Goal: Transaction & Acquisition: Purchase product/service

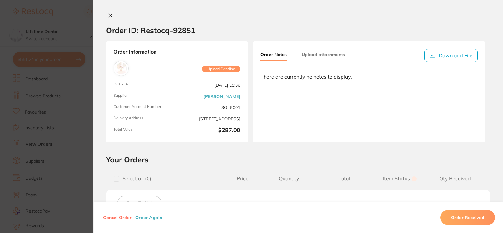
click at [407, 3] on div "Order ID: Restocq- 92851 Order Information Upload Pending Order Date [DATE] 15:…" at bounding box center [298, 116] width 410 height 233
click at [112, 12] on div "Order ID: Restocq- 92851 Order Information Upload Pending Order Date [DATE] 15:…" at bounding box center [298, 116] width 410 height 233
drag, startPoint x: 103, startPoint y: 13, endPoint x: 105, endPoint y: 18, distance: 5.4
click at [103, 13] on div at bounding box center [298, 16] width 410 height 7
click at [114, 15] on div at bounding box center [298, 16] width 410 height 7
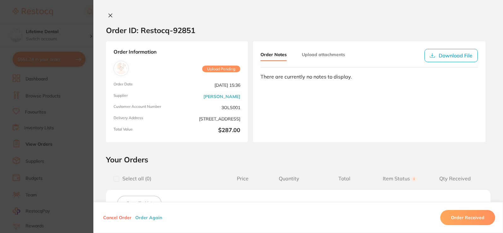
click at [109, 14] on icon at bounding box center [110, 15] width 5 height 5
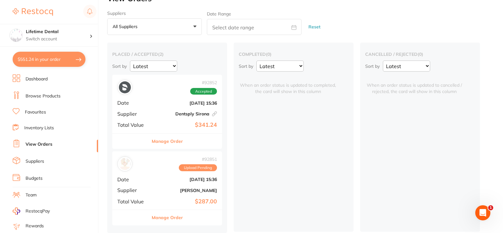
click at [51, 60] on button "$551.24 in your order" at bounding box center [49, 59] width 73 height 15
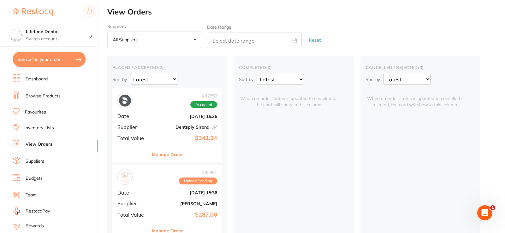
checkbox input "true"
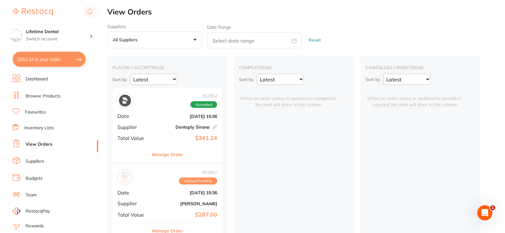
checkbox input "true"
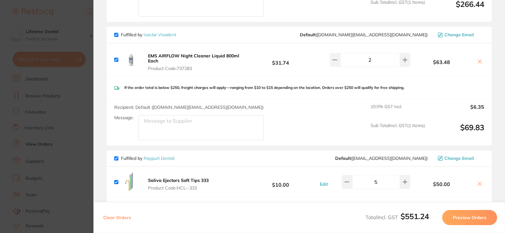
scroll to position [284, 0]
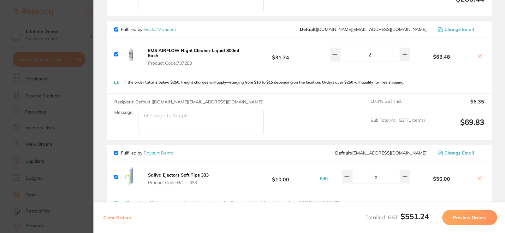
click at [478, 55] on icon at bounding box center [479, 56] width 5 height 5
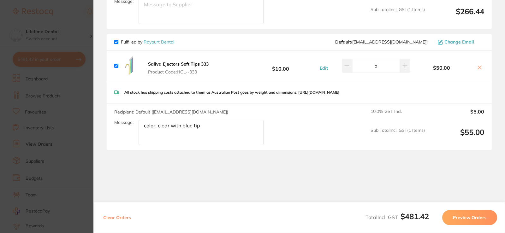
checkbox input "true"
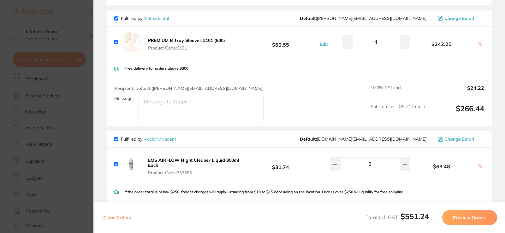
scroll to position [189, 0]
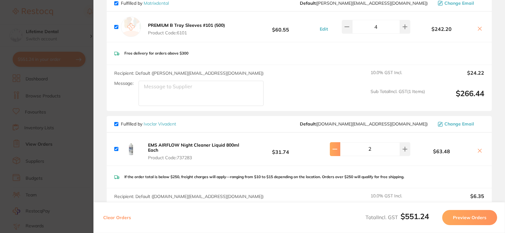
click at [335, 145] on button at bounding box center [335, 149] width 10 height 14
type input "1"
click at [477, 150] on icon at bounding box center [479, 150] width 5 height 5
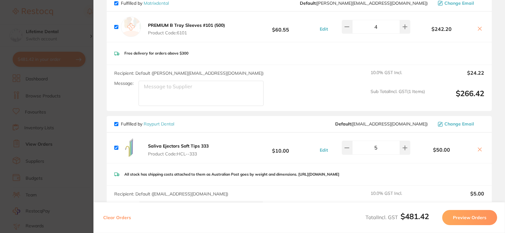
checkbox input "true"
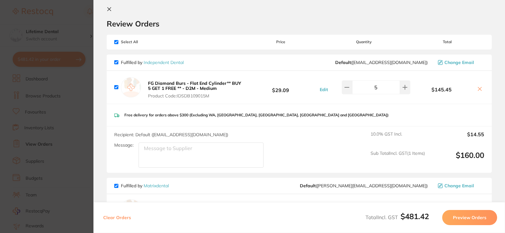
scroll to position [0, 0]
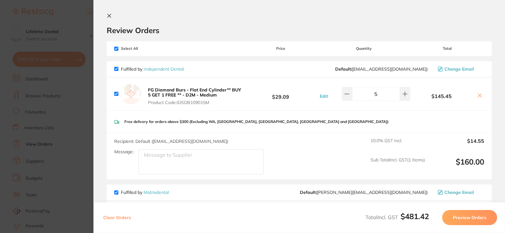
click at [111, 18] on button at bounding box center [111, 16] width 8 height 6
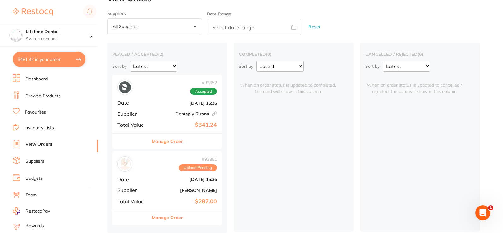
click at [156, 163] on div "# 92851 Upload Pending" at bounding box center [167, 164] width 100 height 15
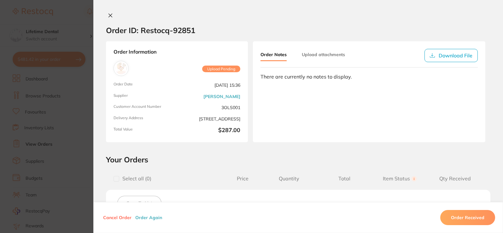
click at [109, 17] on icon at bounding box center [110, 15] width 5 height 5
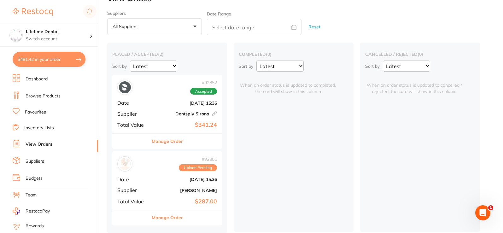
click at [49, 62] on button "$481.42 in your order" at bounding box center [49, 59] width 73 height 15
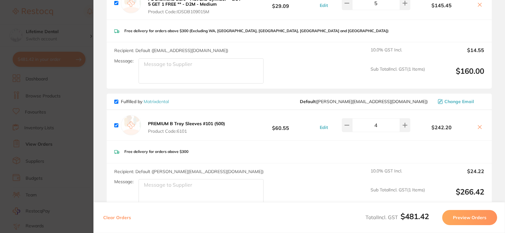
scroll to position [95, 0]
